Goal: Navigation & Orientation: Find specific page/section

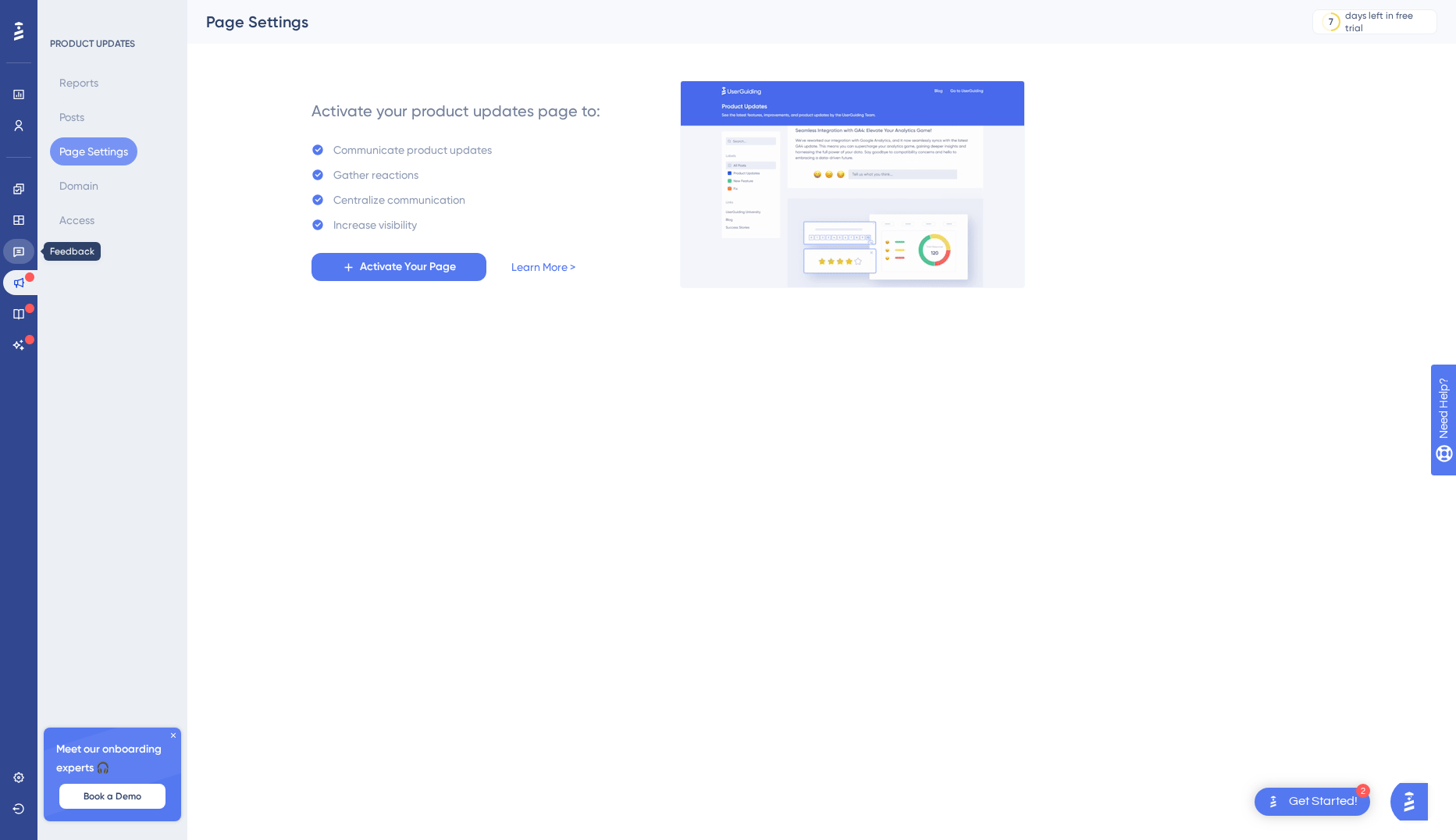
click at [18, 258] on link at bounding box center [18, 251] width 31 height 25
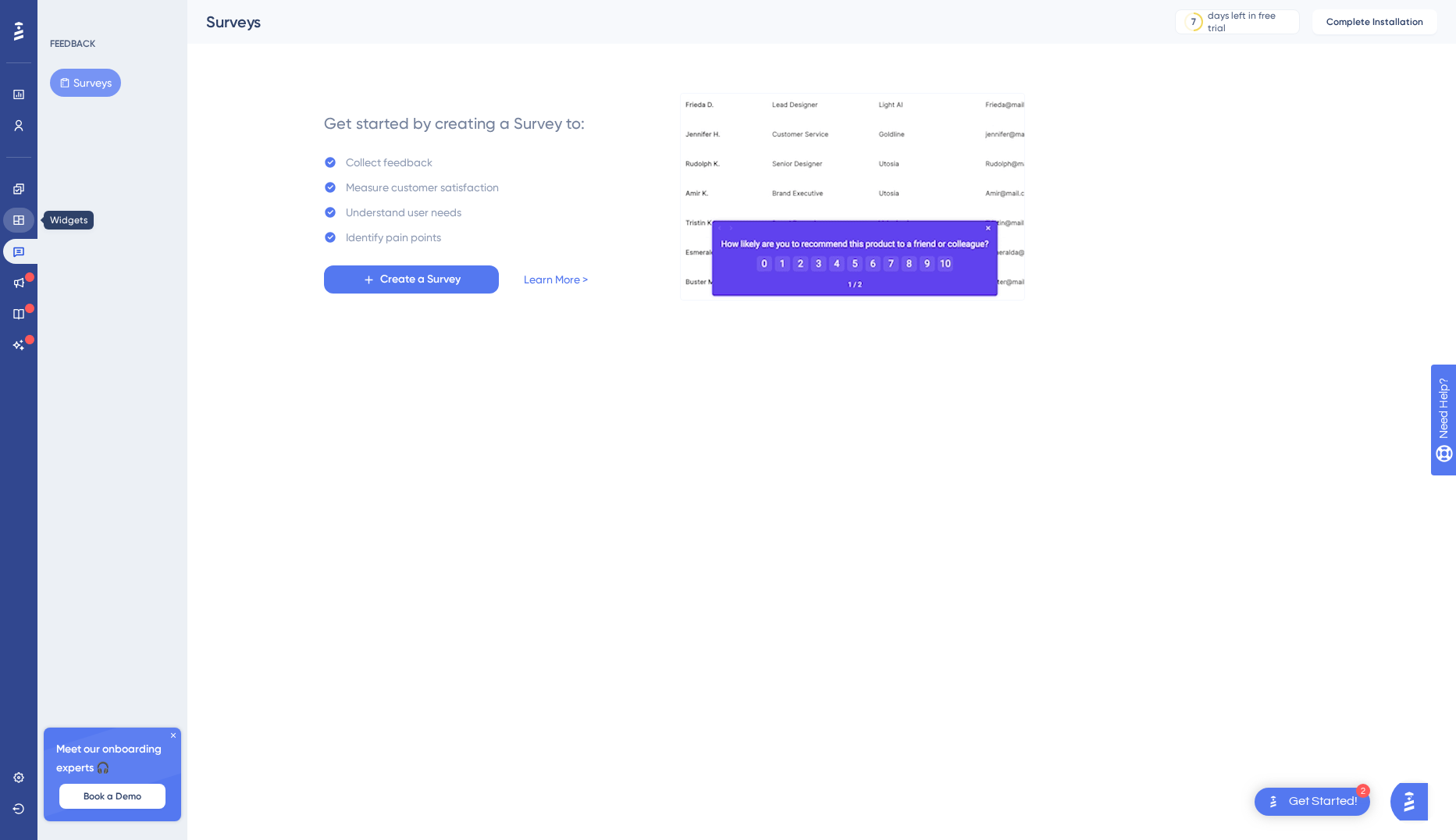
click at [17, 216] on icon at bounding box center [18, 221] width 10 height 10
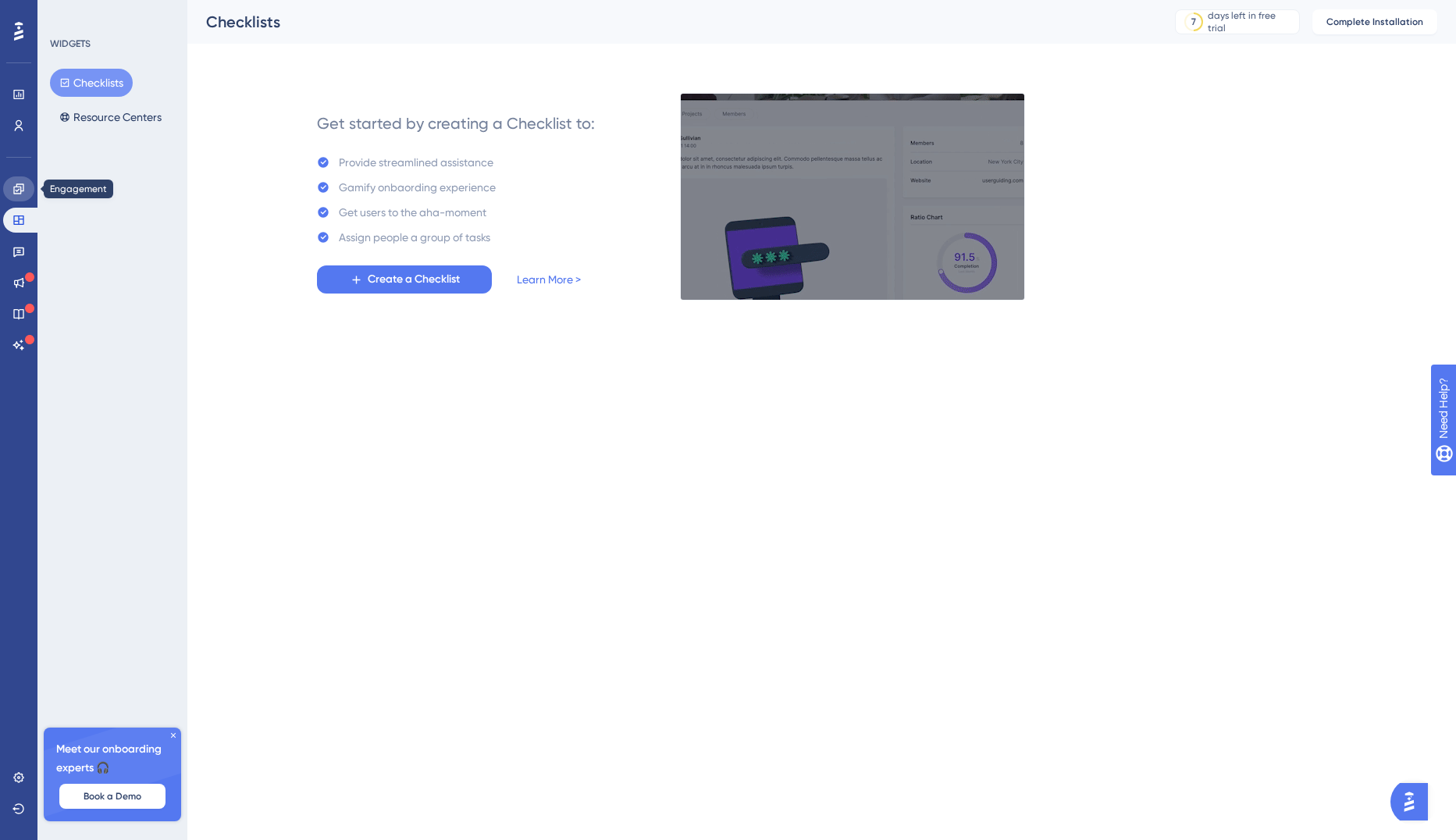
click at [22, 189] on icon at bounding box center [19, 189] width 13 height 13
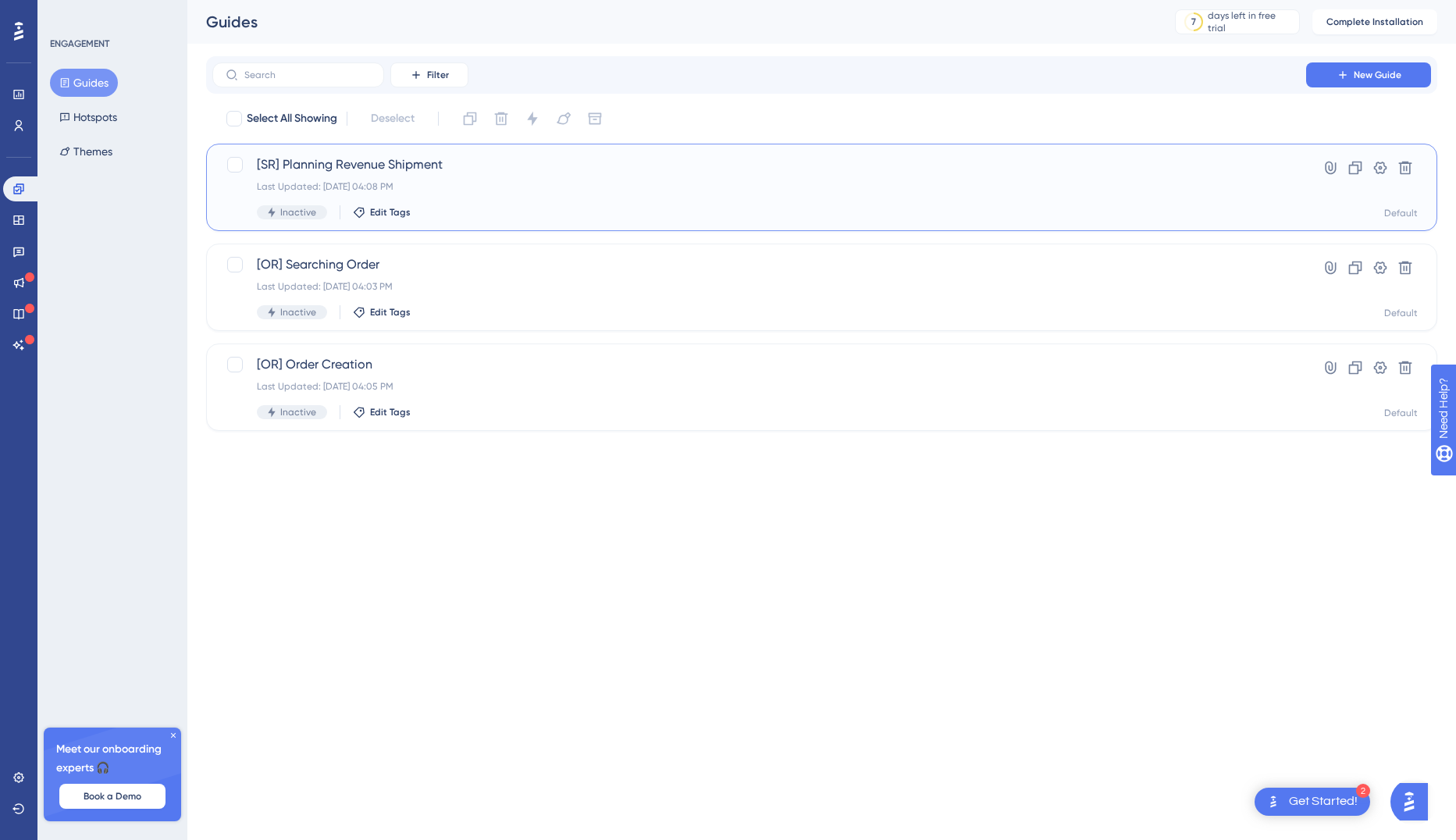
click at [357, 174] on span "[SR] Planning Revenue Shipment" at bounding box center [760, 165] width 1005 height 19
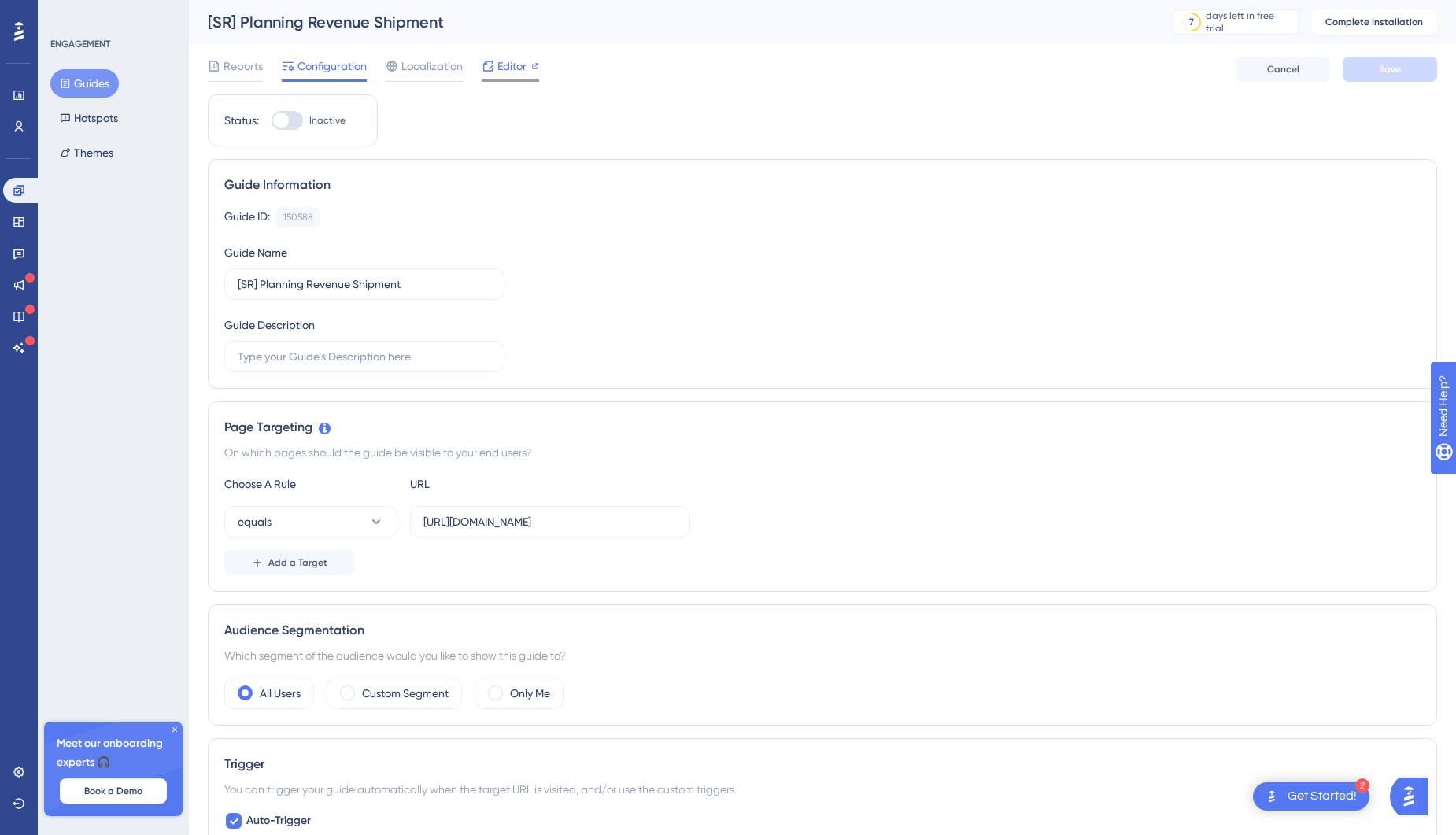
click at [502, 67] on span "Editor" at bounding box center [512, 67] width 29 height 19
